Goal: Task Accomplishment & Management: Manage account settings

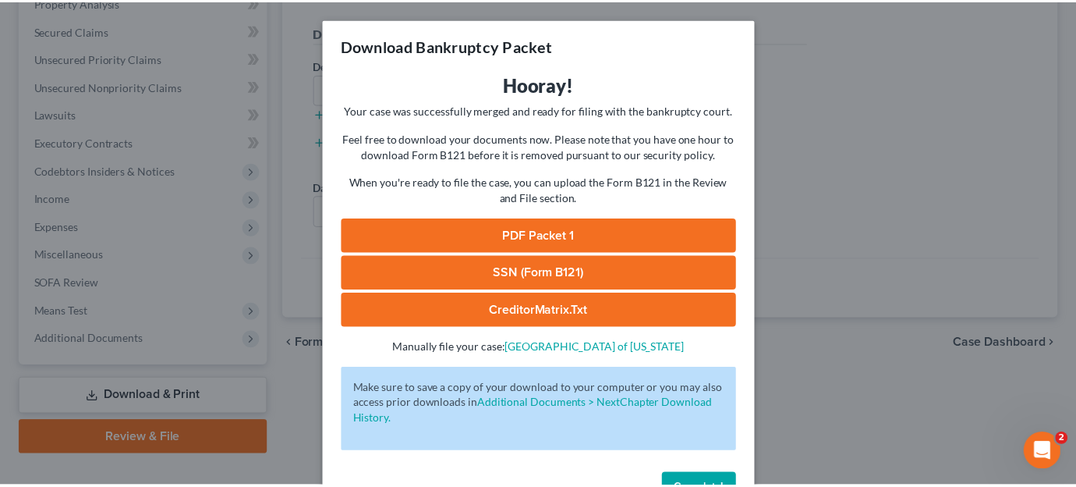
scroll to position [370, 0]
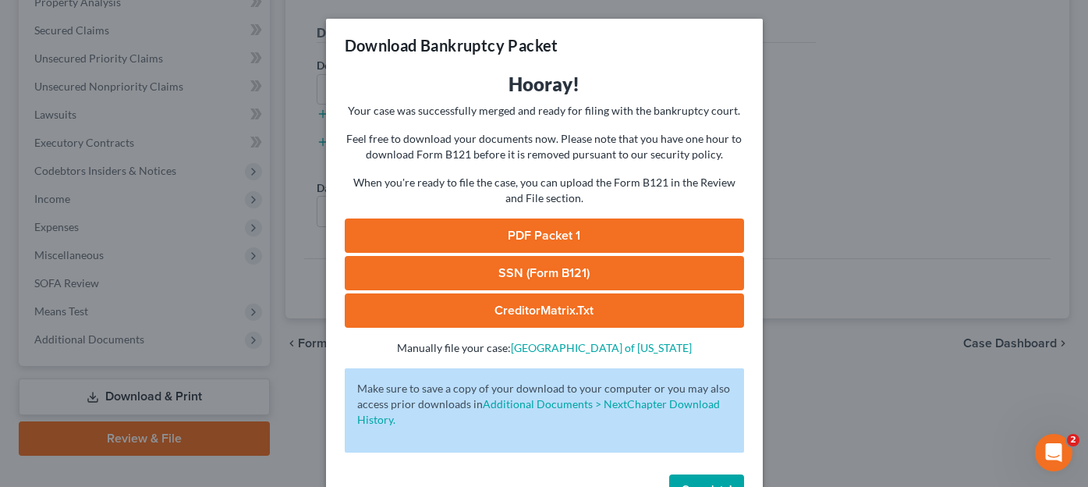
click at [685, 483] on span "Complete!" at bounding box center [707, 489] width 50 height 13
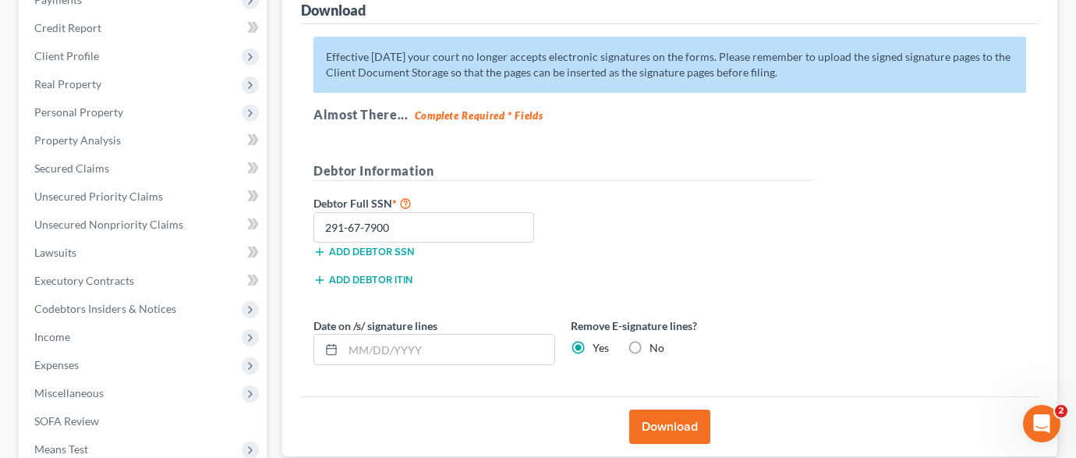
scroll to position [234, 0]
click at [605, 192] on div "Debtor Full SSN * 291-67-7900 Add debtor SSN" at bounding box center [563, 231] width 515 height 78
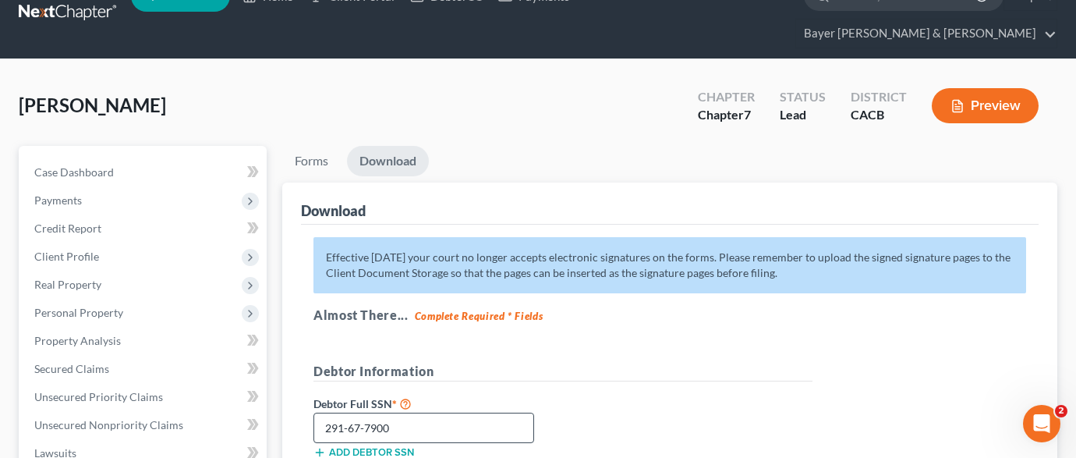
scroll to position [0, 0]
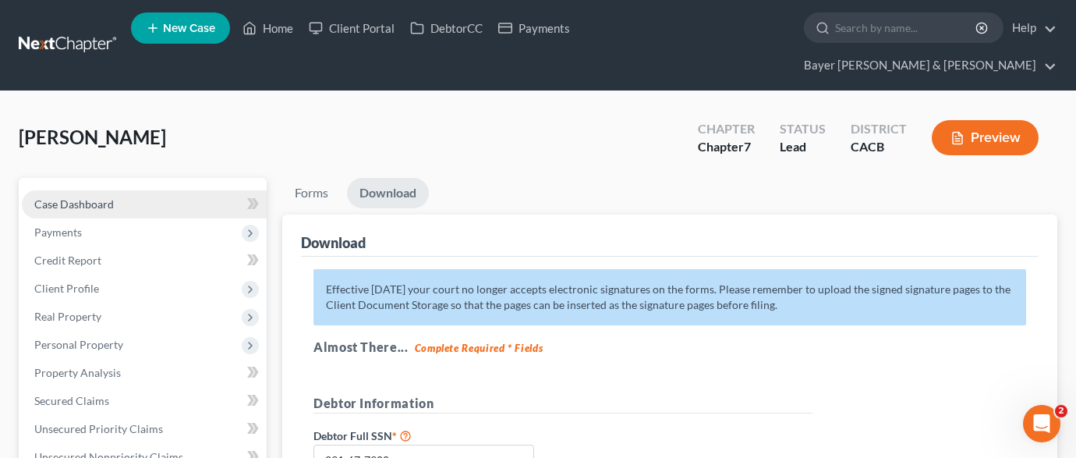
click at [100, 197] on span "Case Dashboard" at bounding box center [74, 203] width 80 height 13
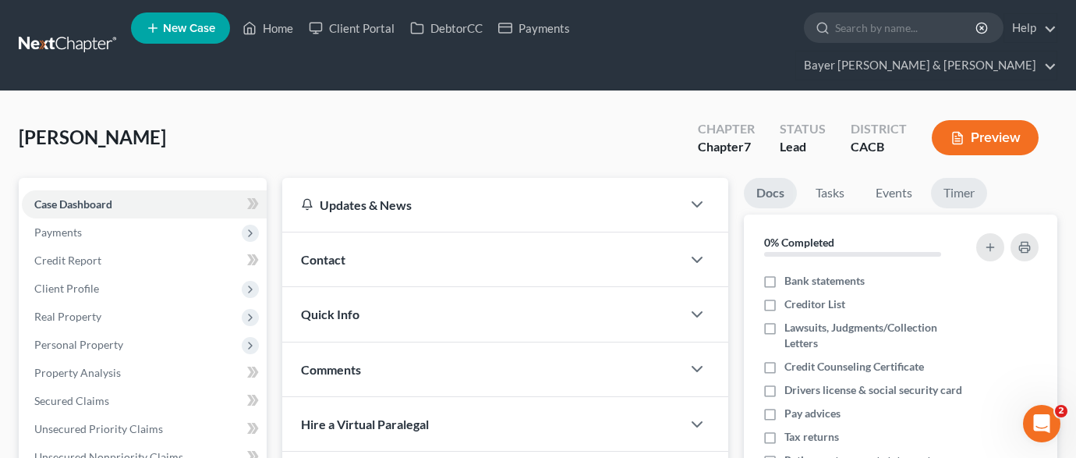
click at [972, 178] on link "Timer" at bounding box center [959, 193] width 56 height 30
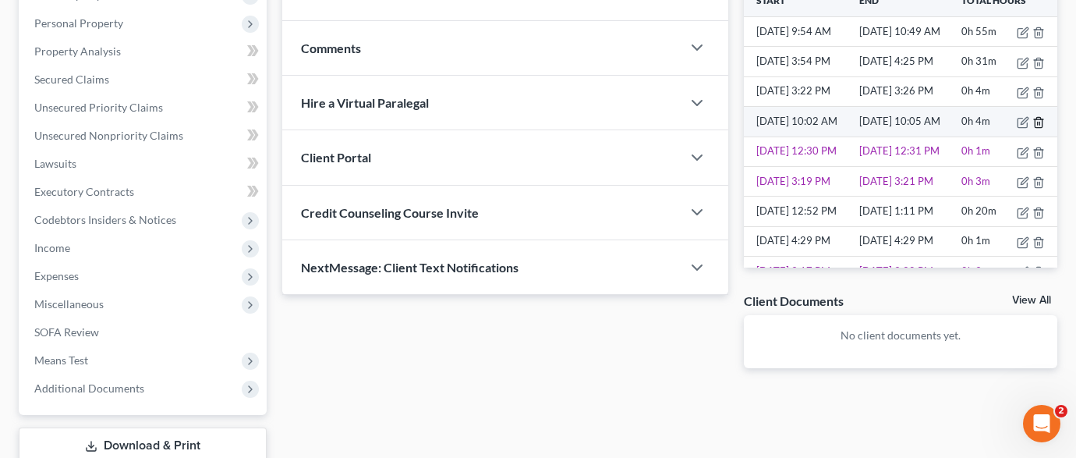
click at [1035, 118] on icon "button" at bounding box center [1038, 123] width 7 height 10
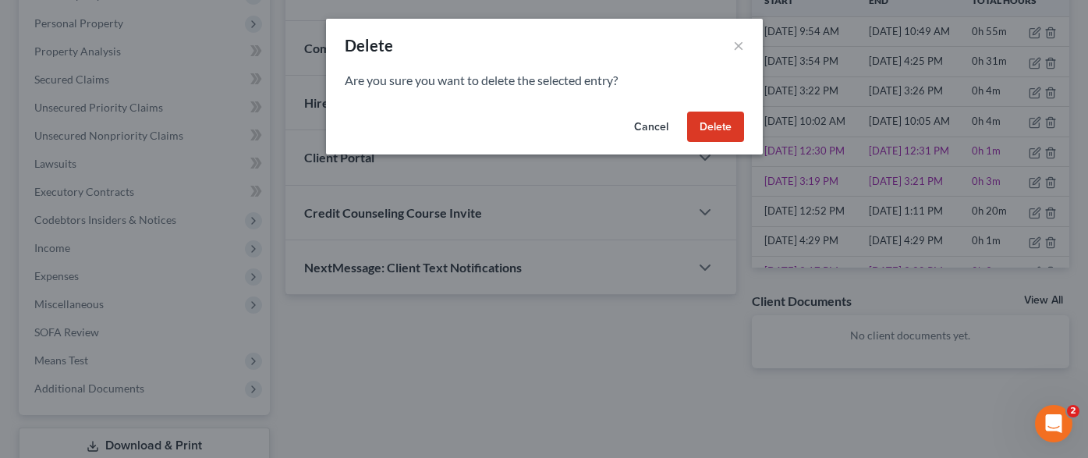
click at [723, 112] on button "Delete" at bounding box center [715, 127] width 57 height 31
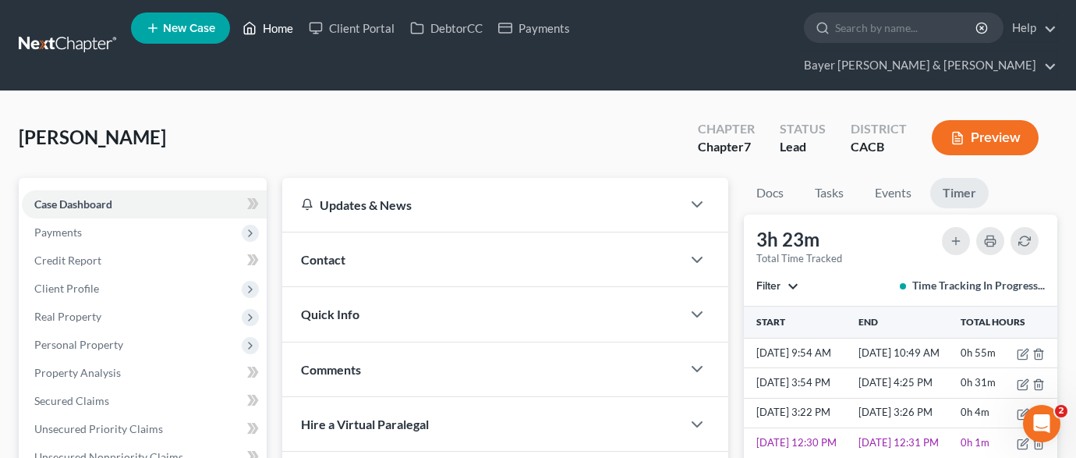
click at [277, 30] on link "Home" at bounding box center [268, 28] width 66 height 28
